Goal: Check status: Check status

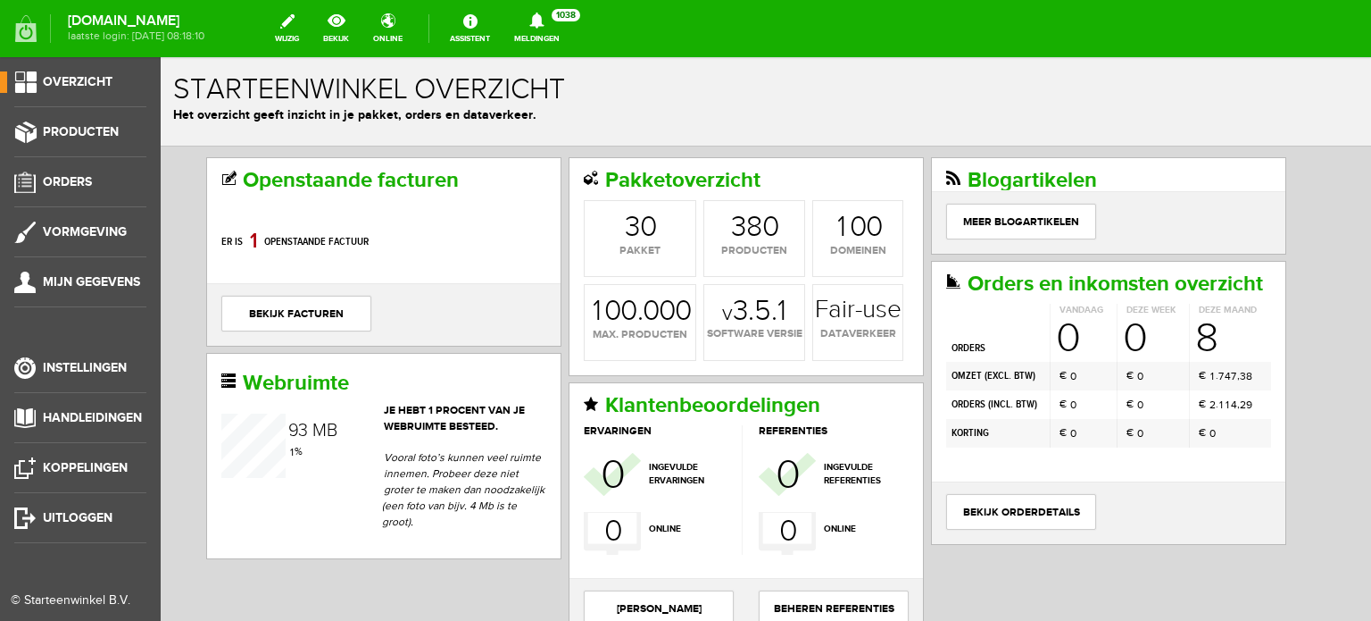
click at [55, 78] on span "Overzicht" at bounding box center [78, 81] width 70 height 15
click at [29, 183] on link "Orders" at bounding box center [73, 181] width 146 height 21
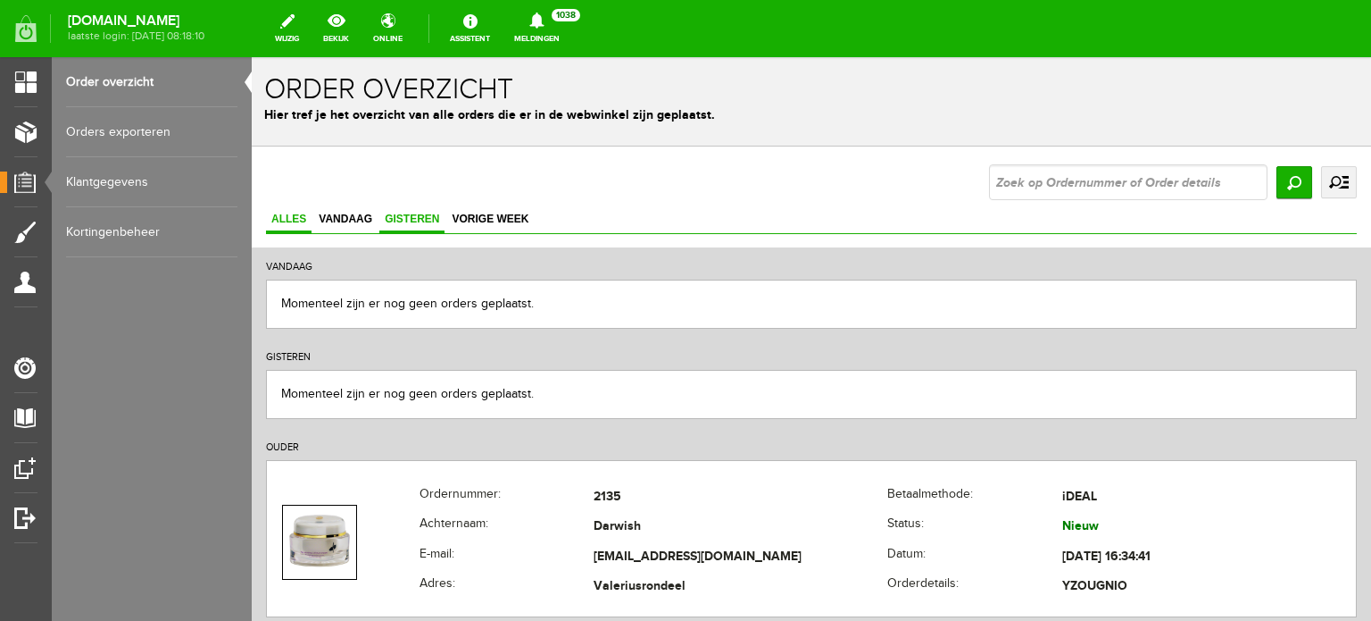
click at [413, 218] on span "Gisteren" at bounding box center [411, 219] width 65 height 13
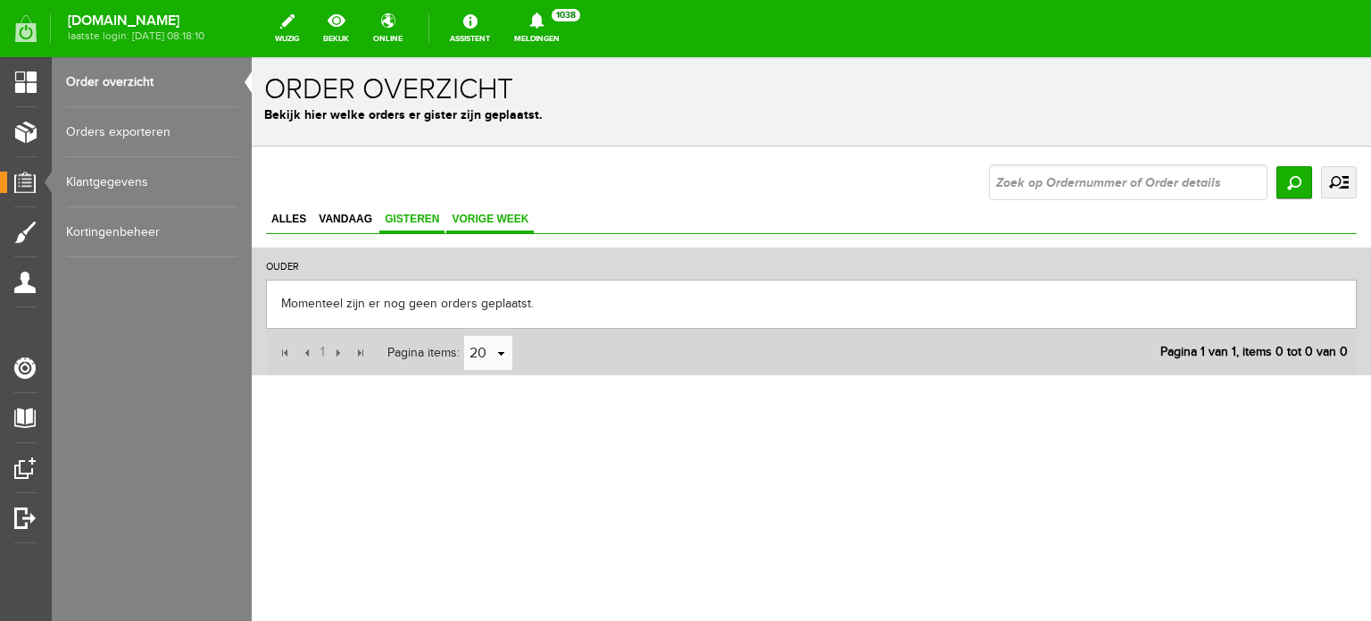
click at [465, 217] on span "Vorige week" at bounding box center [490, 219] width 88 height 13
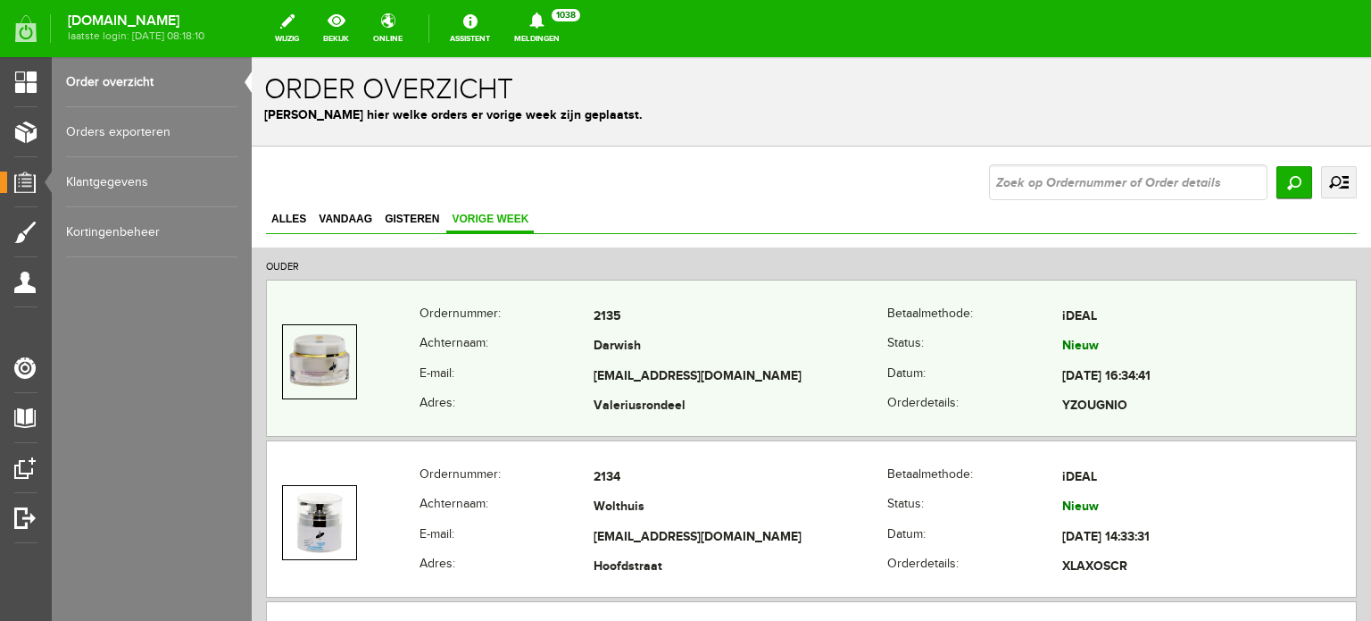
click at [615, 372] on td "[EMAIL_ADDRESS][DOMAIN_NAME]" at bounding box center [741, 377] width 294 height 30
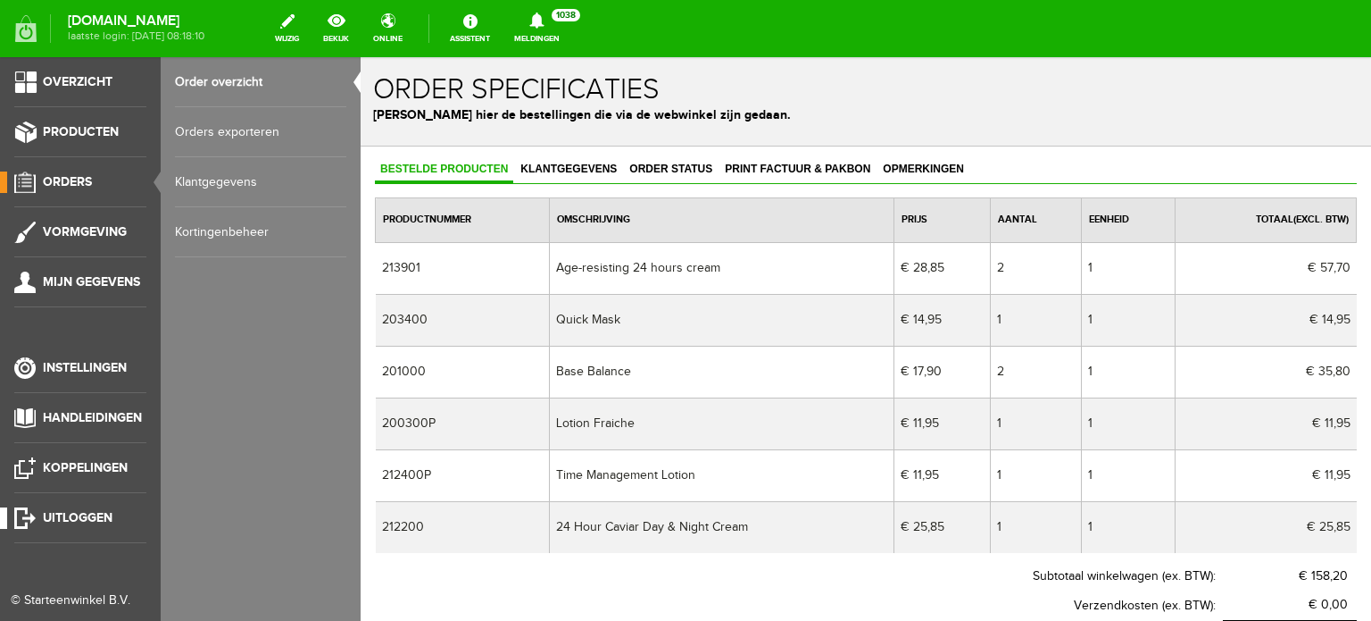
click at [79, 514] on span "Uitloggen" at bounding box center [78, 517] width 70 height 15
